Goal: Task Accomplishment & Management: Manage account settings

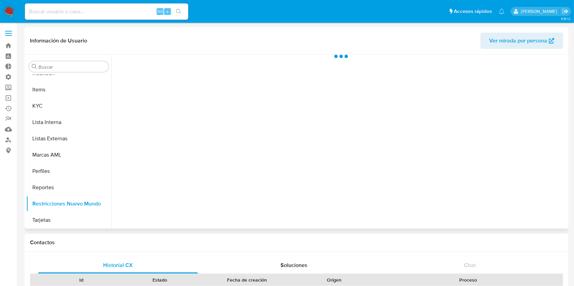
scroll to position [336, 0]
select select "10"
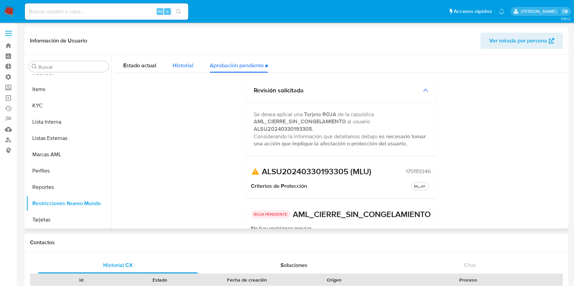
click at [181, 59] on div "Historial" at bounding box center [182, 64] width 21 height 18
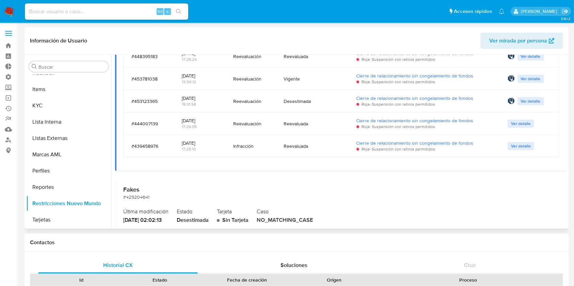
scroll to position [0, 0]
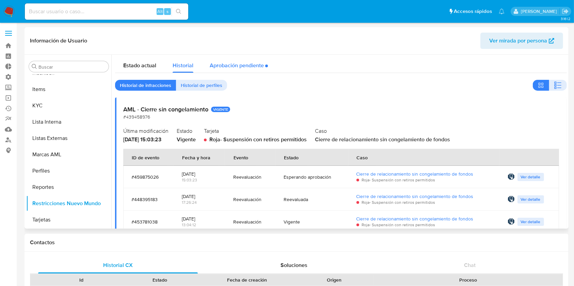
click at [237, 66] on div "Aprobación pendiente" at bounding box center [239, 64] width 58 height 18
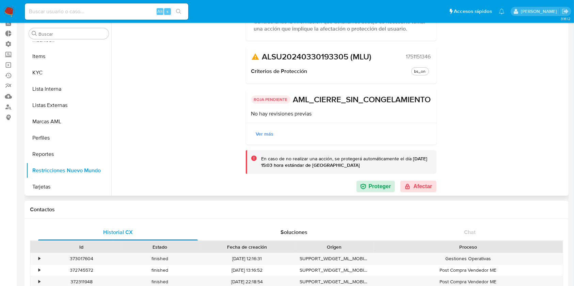
scroll to position [37, 0]
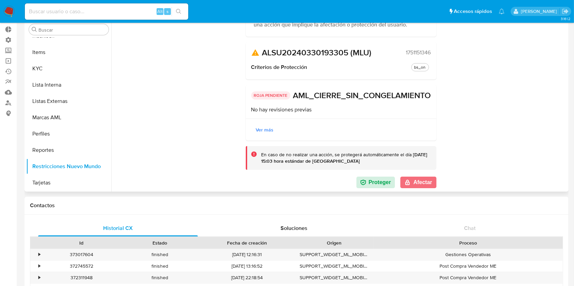
click at [409, 178] on button "Afectar" at bounding box center [418, 183] width 36 height 12
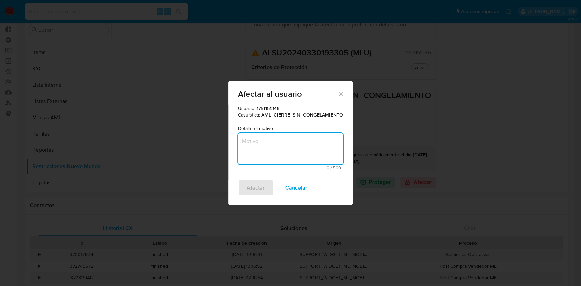
click at [255, 143] on textarea "Motivo" at bounding box center [290, 148] width 105 height 31
type textarea "Decisión tomada en junio de 2025, consensuada con el OdC . Se mantiene."
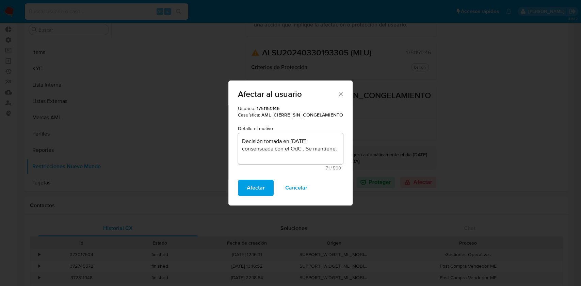
click at [248, 189] on span "Afectar" at bounding box center [256, 188] width 18 height 15
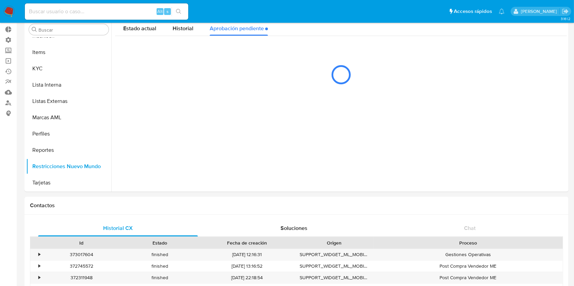
scroll to position [0, 0]
